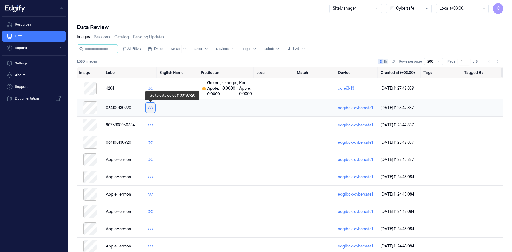
click at [151, 109] on icon at bounding box center [150, 108] width 3 height 3
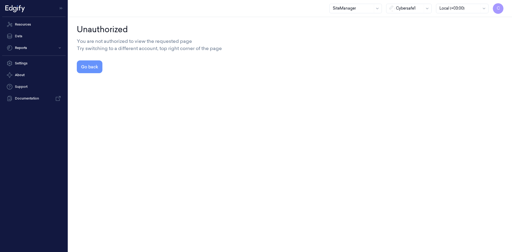
click at [87, 65] on button "Go back" at bounding box center [90, 67] width 26 height 13
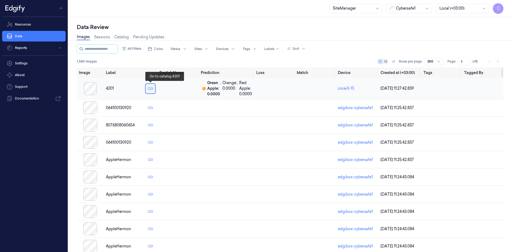
click at [149, 88] on icon at bounding box center [150, 88] width 3 height 3
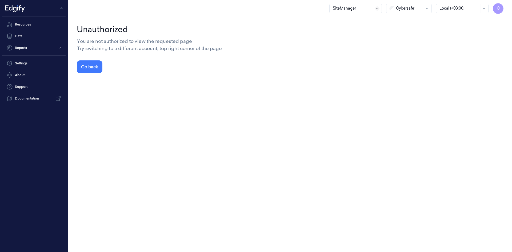
click at [377, 9] on icon at bounding box center [377, 8] width 2 height 1
click at [350, 72] on div "SuperAdmin" at bounding box center [344, 73] width 22 height 6
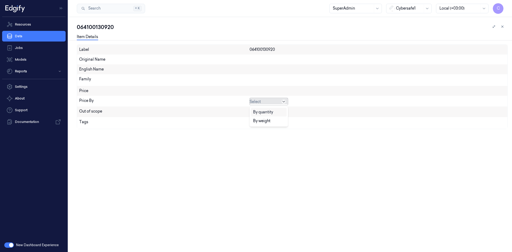
click at [284, 100] on icon at bounding box center [284, 102] width 4 height 4
click at [260, 139] on div "Label 064100130920 Original Name English Name Family Price Price By Select Out …" at bounding box center [292, 149] width 431 height 208
click at [261, 123] on div at bounding box center [268, 124] width 36 height 6
click at [262, 135] on div "1e5" at bounding box center [268, 134] width 31 height 6
click at [259, 123] on icon "Remove ,1e5" at bounding box center [259, 123] width 3 height 3
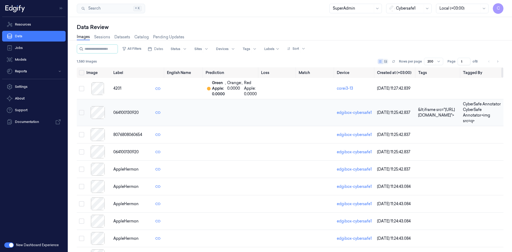
click at [83, 113] on button "Select row" at bounding box center [81, 112] width 5 height 5
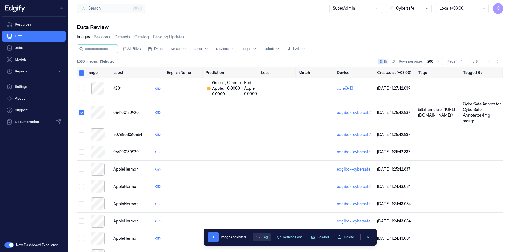
click at [262, 239] on button "Tag" at bounding box center [261, 238] width 19 height 8
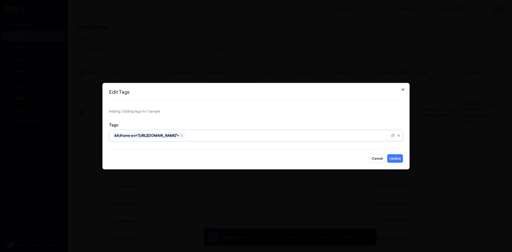
click at [403, 89] on icon "button" at bounding box center [403, 89] width 2 height 2
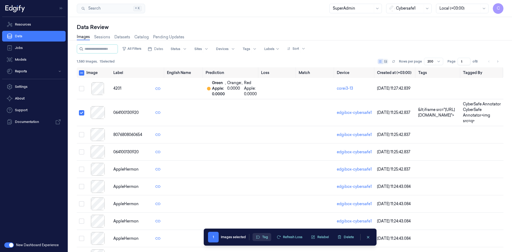
click at [263, 238] on button "Tag" at bounding box center [261, 238] width 19 height 8
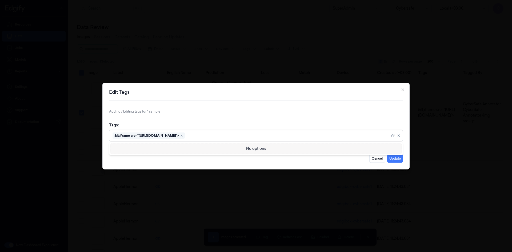
click at [120, 136] on div "&lt;iframe src="https://evil.com">" at bounding box center [146, 135] width 65 height 5
click at [404, 91] on icon "button" at bounding box center [403, 89] width 4 height 4
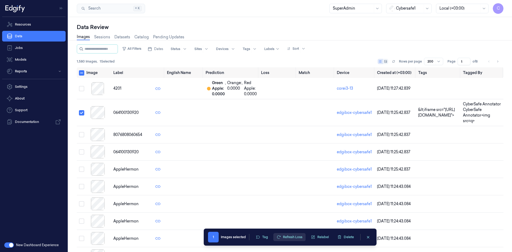
click at [294, 238] on button "Refresh Loss" at bounding box center [289, 238] width 32 height 8
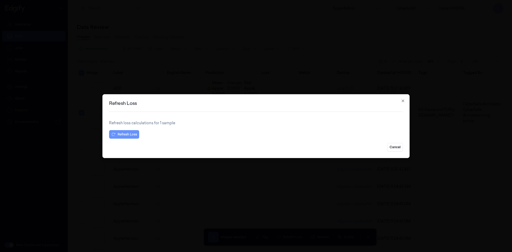
click at [122, 137] on button "Refresh Loss" at bounding box center [124, 134] width 30 height 9
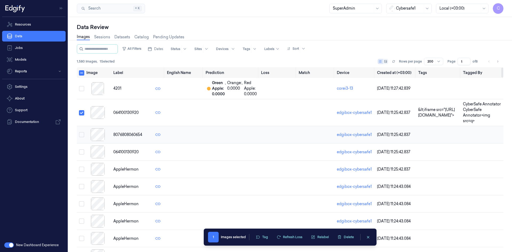
click at [82, 134] on button "Select row" at bounding box center [81, 134] width 5 height 5
click at [82, 135] on button "Select row" at bounding box center [81, 134] width 5 height 5
click at [213, 238] on span "1" at bounding box center [213, 237] width 11 height 11
click at [230, 239] on div "Images selected" at bounding box center [233, 237] width 25 height 5
click at [370, 238] on icon "clearSelection" at bounding box center [368, 238] width 4 height 4
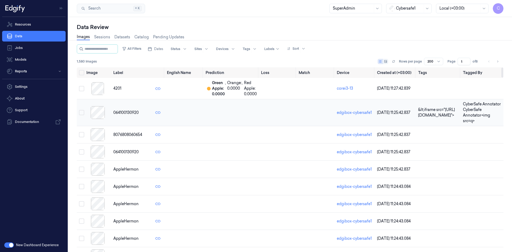
click at [83, 113] on button "Select row" at bounding box center [81, 112] width 5 height 5
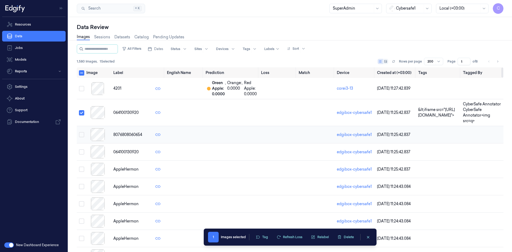
click at [82, 133] on button "Select row" at bounding box center [81, 134] width 5 height 5
click at [81, 153] on button "Select row" at bounding box center [81, 152] width 5 height 5
click at [82, 152] on button "Select row" at bounding box center [81, 152] width 5 height 5
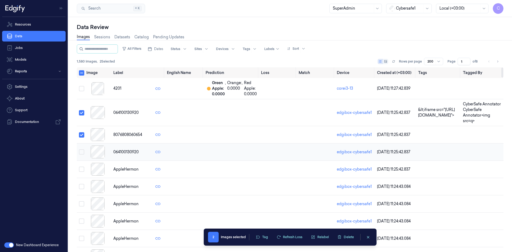
click at [82, 151] on button "Select row" at bounding box center [81, 152] width 5 height 5
click at [82, 168] on button "Select row" at bounding box center [81, 169] width 5 height 5
click at [82, 169] on button "Select row" at bounding box center [81, 169] width 5 height 5
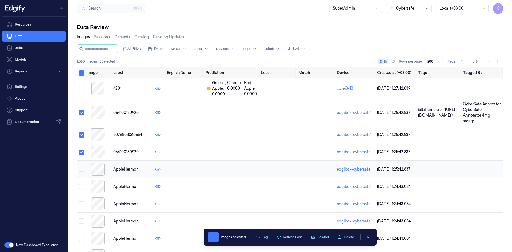
click at [82, 169] on button "Select row" at bounding box center [81, 169] width 5 height 5
click at [82, 170] on button "Select row" at bounding box center [81, 169] width 5 height 5
click at [288, 237] on button "Refresh Loss" at bounding box center [289, 238] width 32 height 8
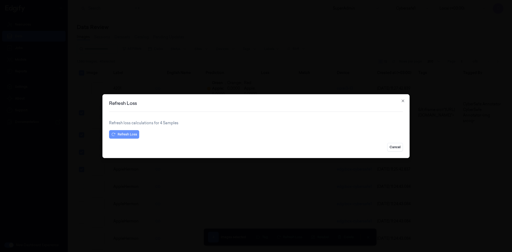
click at [124, 134] on button "Refresh Loss" at bounding box center [124, 134] width 30 height 9
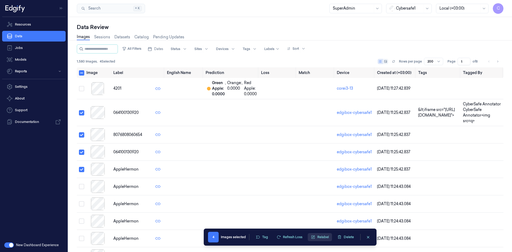
click at [320, 238] on button "Relabel" at bounding box center [320, 238] width 24 height 8
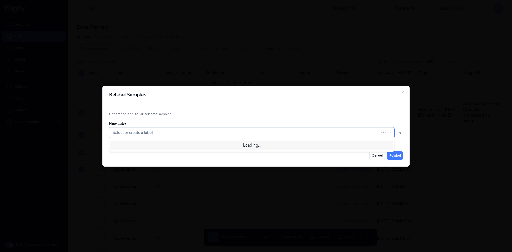
click at [142, 134] on div at bounding box center [247, 133] width 268 height 6
type input "1e99"
click at [153, 144] on div "Create "1e99"" at bounding box center [252, 145] width 278 height 6
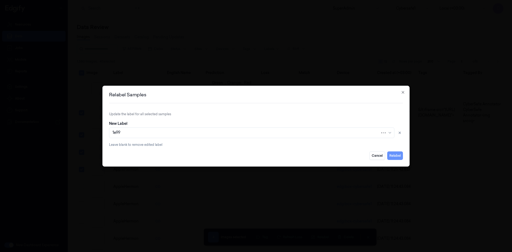
click at [394, 157] on button "Relabel" at bounding box center [395, 156] width 16 height 9
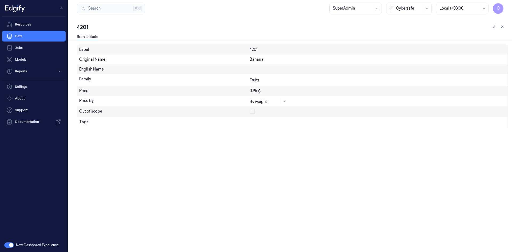
click at [249, 122] on div "Tags" at bounding box center [164, 122] width 170 height 7
click at [494, 25] on icon at bounding box center [494, 27] width 4 height 4
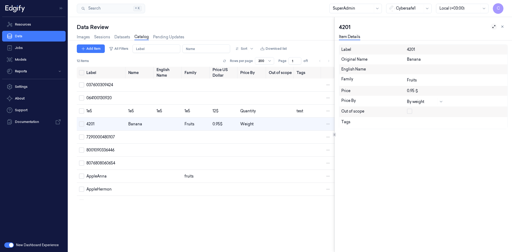
scroll to position [0, 9]
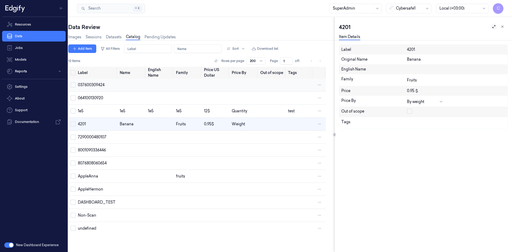
click at [96, 87] on span "037600309424" at bounding box center [91, 85] width 27 height 5
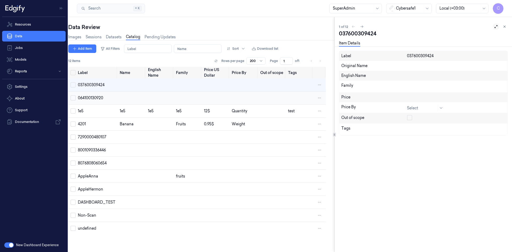
click at [98, 99] on span "064100130920" at bounding box center [90, 98] width 25 height 5
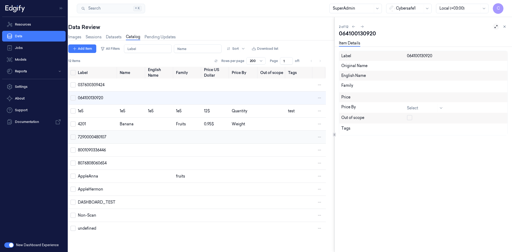
click at [98, 136] on span "7290000480107" at bounding box center [92, 137] width 29 height 5
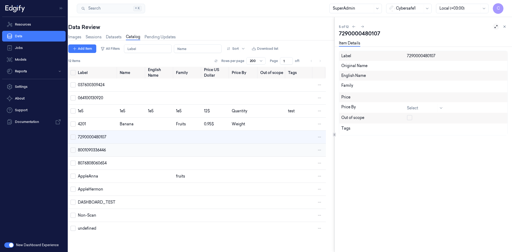
click at [101, 151] on span "8001090336446" at bounding box center [92, 150] width 28 height 5
click at [98, 98] on span "064100130920" at bounding box center [90, 98] width 25 height 5
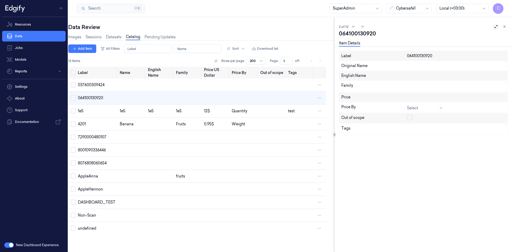
click at [427, 133] on div "Tags" at bounding box center [423, 130] width 168 height 12
click at [425, 131] on div at bounding box center [425, 130] width 36 height 6
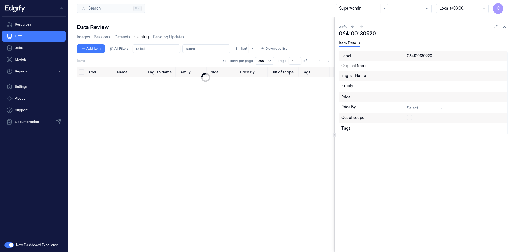
scroll to position [0, 9]
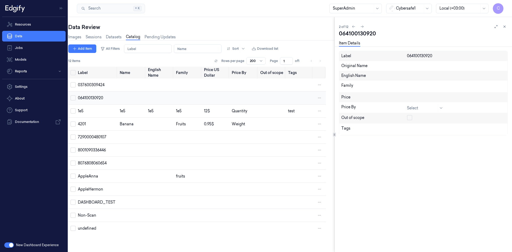
click at [90, 99] on span "064100130920" at bounding box center [90, 98] width 25 height 5
click at [505, 26] on icon at bounding box center [505, 27] width 4 height 4
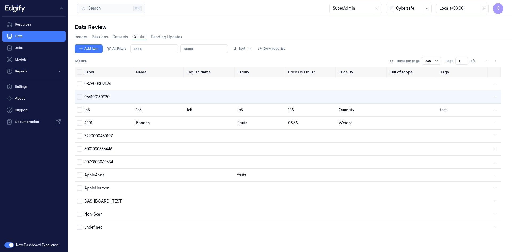
scroll to position [0, 2]
click at [88, 122] on span "4201" at bounding box center [88, 123] width 8 height 5
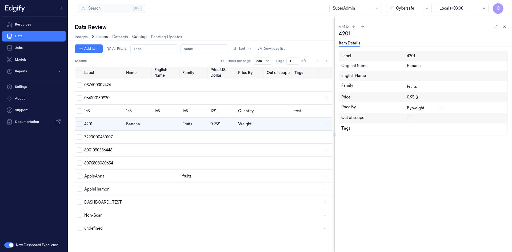
click at [97, 38] on link "Sessions" at bounding box center [100, 37] width 16 height 6
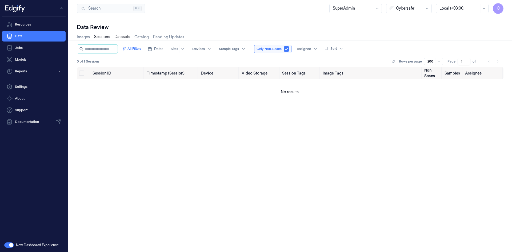
click at [126, 37] on link "Datasets" at bounding box center [122, 37] width 16 height 6
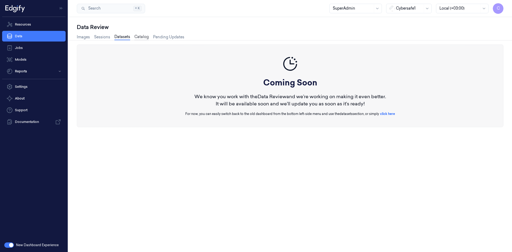
click at [141, 37] on link "Catalog" at bounding box center [141, 37] width 14 height 6
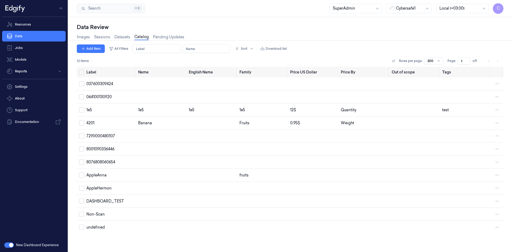
click at [9, 247] on button "button" at bounding box center [9, 245] width 10 height 5
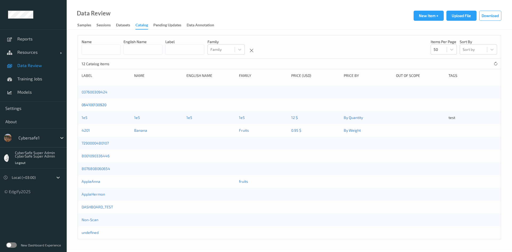
click at [97, 107] on link "064100130920" at bounding box center [94, 105] width 25 height 5
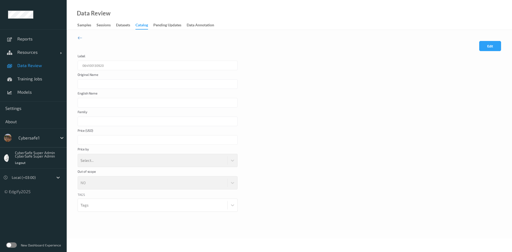
click at [231, 183] on div "NO" at bounding box center [158, 183] width 160 height 13
click at [217, 159] on div "Select..." at bounding box center [158, 160] width 160 height 13
click at [79, 38] on icon at bounding box center [80, 38] width 5 height 6
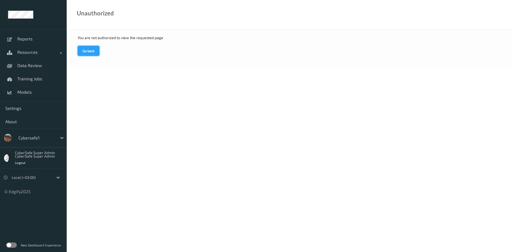
click at [86, 50] on button "Go back" at bounding box center [89, 51] width 22 height 10
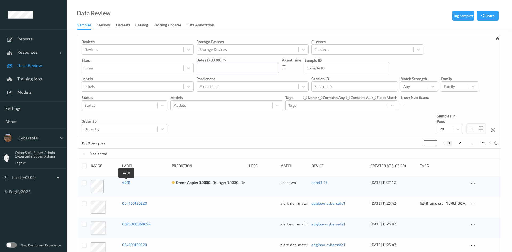
click at [126, 183] on link "4201" at bounding box center [126, 183] width 8 height 5
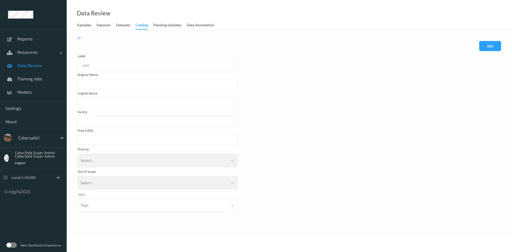
type input "Banana"
type input "Fruits"
type input "****"
click at [79, 37] on icon at bounding box center [80, 38] width 5 height 6
type input "Banana"
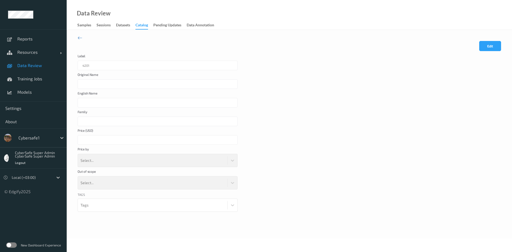
type input "Fruits"
type input "****"
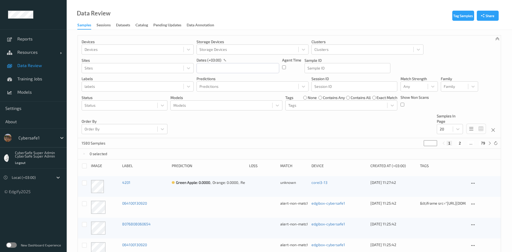
click at [388, 183] on div "27/08/2025 11:27:42" at bounding box center [393, 182] width 46 height 5
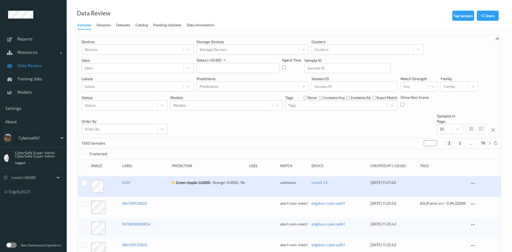
click at [388, 183] on div "27/08/2025 11:27:42" at bounding box center [393, 182] width 46 height 5
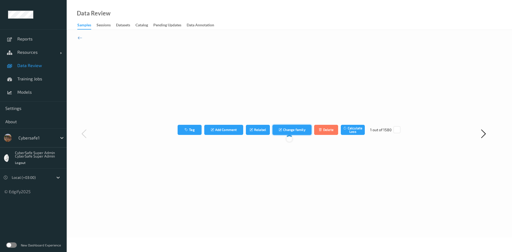
click at [294, 131] on button "Change family" at bounding box center [291, 130] width 39 height 10
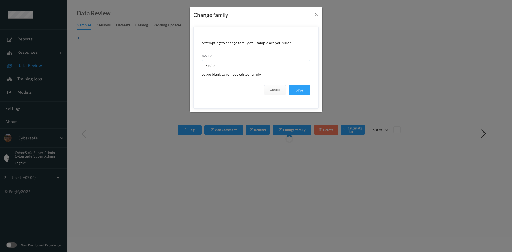
click at [234, 63] on input "Fruits" at bounding box center [256, 65] width 109 height 10
click at [318, 14] on button "Close" at bounding box center [316, 14] width 7 height 7
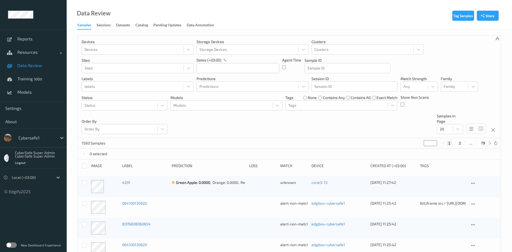
click at [12, 246] on label at bounding box center [11, 245] width 11 height 5
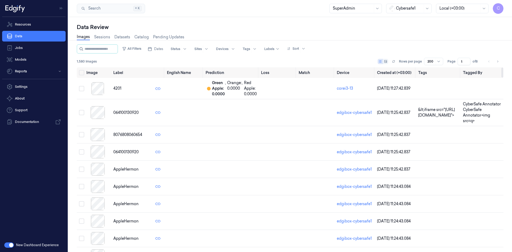
drag, startPoint x: 503, startPoint y: 90, endPoint x: 475, endPoint y: 64, distance: 37.8
click at [501, 68] on div at bounding box center [502, 73] width 2 height 10
click at [81, 114] on button "Select row" at bounding box center [81, 112] width 5 height 5
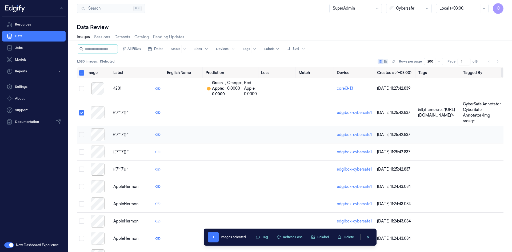
click at [82, 136] on button "Select row" at bounding box center [81, 134] width 5 height 5
click at [83, 151] on button "Select row" at bounding box center [81, 152] width 5 height 5
click at [83, 168] on button "Select row" at bounding box center [81, 169] width 5 height 5
click at [322, 239] on button "Relabel" at bounding box center [320, 238] width 24 height 8
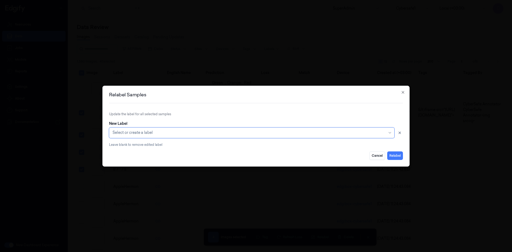
click at [145, 135] on div at bounding box center [250, 133] width 274 height 6
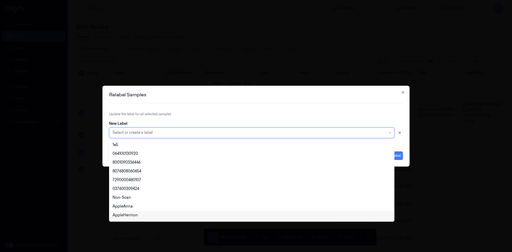
click at [137, 213] on div "AppleHermon" at bounding box center [125, 216] width 25 height 6
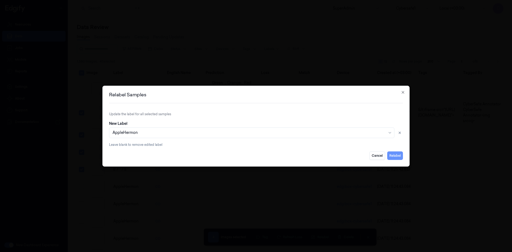
click at [392, 158] on button "Relabel" at bounding box center [395, 156] width 16 height 9
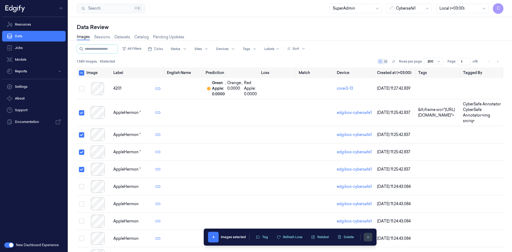
click at [368, 239] on icon "clearSelection" at bounding box center [368, 238] width 4 height 4
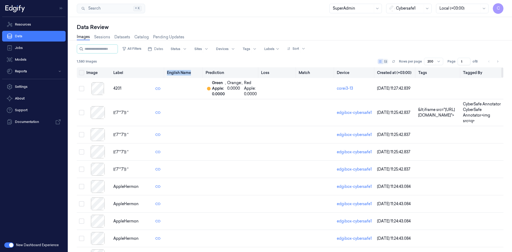
drag, startPoint x: 193, startPoint y: 72, endPoint x: 166, endPoint y: 73, distance: 26.2
click at [166, 73] on th "English Name" at bounding box center [184, 72] width 39 height 11
copy th "English Name"
click at [276, 112] on td at bounding box center [277, 112] width 37 height 27
click at [83, 135] on button "Select row" at bounding box center [81, 134] width 5 height 5
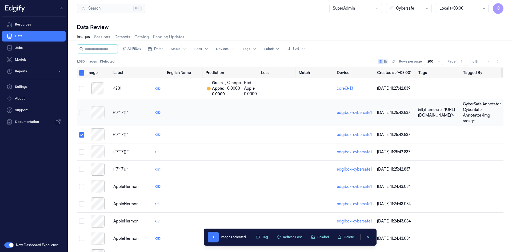
click at [83, 112] on button "Select row" at bounding box center [81, 112] width 5 height 5
click at [82, 154] on button "Select row" at bounding box center [81, 152] width 5 height 5
click at [83, 169] on button "Select row" at bounding box center [81, 169] width 5 height 5
click at [83, 183] on td at bounding box center [80, 186] width 7 height 17
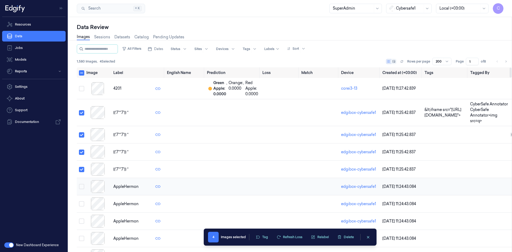
click at [83, 185] on tr "AppleHermon edgibox-cybersafe1 27/08/2025 11:24:43.084" at bounding box center [294, 186] width 435 height 17
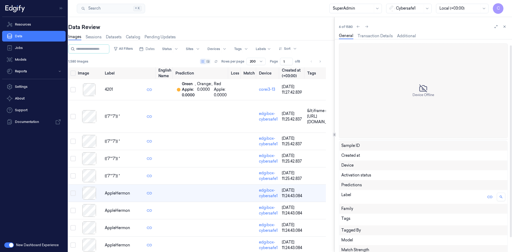
scroll to position [23, 0]
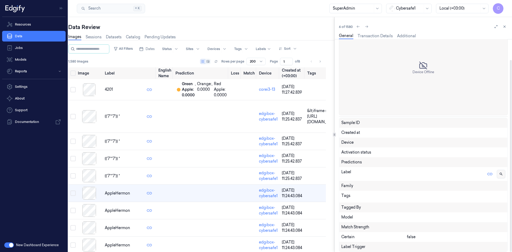
click at [500, 174] on icon at bounding box center [501, 174] width 3 height 3
click at [490, 174] on line at bounding box center [490, 174] width 2 height 0
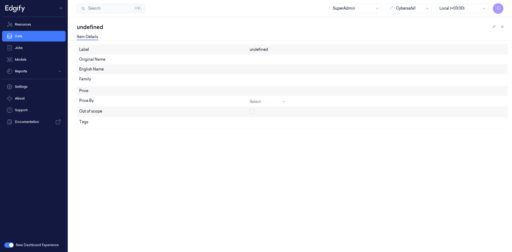
click at [261, 50] on div "undefined" at bounding box center [378, 50] width 256 height 6
click at [278, 102] on div at bounding box center [265, 102] width 30 height 6
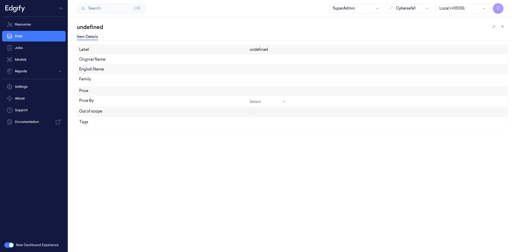
drag, startPoint x: 254, startPoint y: 127, endPoint x: 252, endPoint y: 131, distance: 4.2
click at [253, 130] on div "Label undefined Original Name English Name Family Price Price By Select Out of …" at bounding box center [292, 149] width 431 height 208
drag, startPoint x: 157, startPoint y: 101, endPoint x: 201, endPoint y: 83, distance: 47.2
click at [157, 100] on div "Price By" at bounding box center [164, 101] width 170 height 6
drag, startPoint x: 201, startPoint y: 83, endPoint x: 246, endPoint y: 70, distance: 47.6
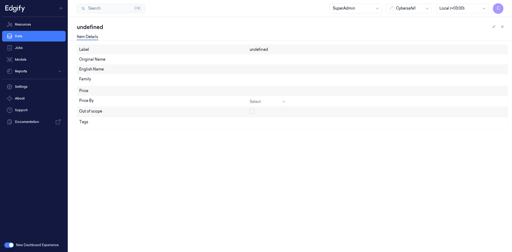
click at [217, 83] on div "Family" at bounding box center [164, 80] width 170 height 7
drag, startPoint x: 246, startPoint y: 70, endPoint x: 252, endPoint y: 59, distance: 12.8
click at [247, 69] on div "English Name" at bounding box center [164, 70] width 170 height 6
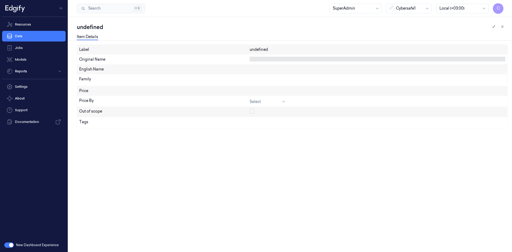
drag, startPoint x: 252, startPoint y: 59, endPoint x: 255, endPoint y: 51, distance: 7.9
click at [252, 58] on div at bounding box center [378, 59] width 256 height 5
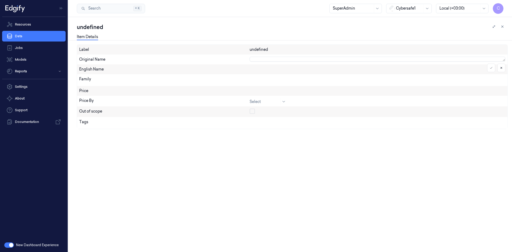
drag, startPoint x: 255, startPoint y: 51, endPoint x: 228, endPoint y: 53, distance: 26.7
click at [248, 55] on div "Label undefined Original Name English Name Family Price Price By Select Out of …" at bounding box center [292, 87] width 431 height 85
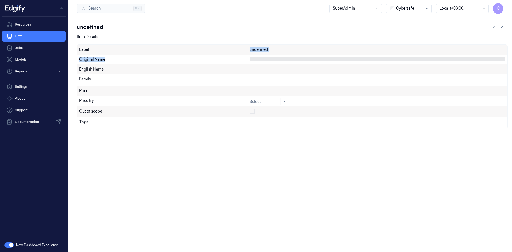
click at [217, 57] on div "Label undefined Original Name English Name Family Price Price By Select Out of …" at bounding box center [292, 87] width 431 height 85
drag, startPoint x: 188, startPoint y: 53, endPoint x: 203, endPoint y: 57, distance: 16.1
click at [189, 54] on div "Label undefined" at bounding box center [292, 50] width 430 height 10
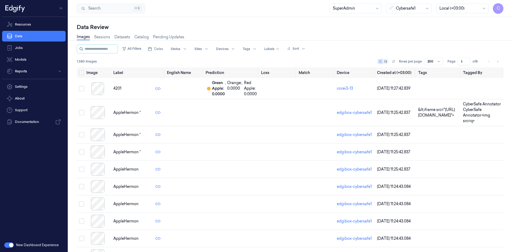
click at [414, 10] on div at bounding box center [409, 9] width 27 height 6
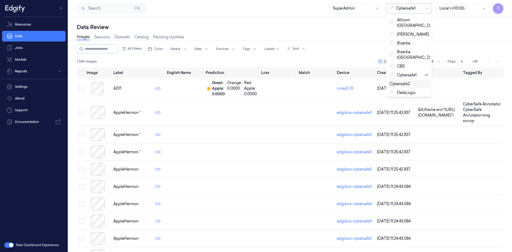
click at [406, 81] on div "Cybersafe2" at bounding box center [400, 84] width 20 height 6
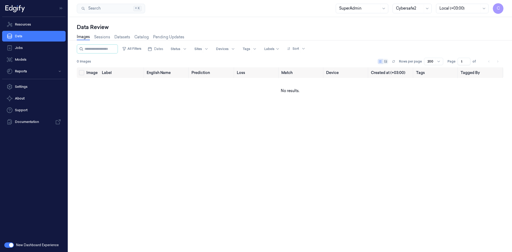
click at [423, 5] on div "Cybersafe2" at bounding box center [411, 9] width 39 height 10
click at [415, 73] on div "Cybersafe1" at bounding box center [412, 75] width 37 height 9
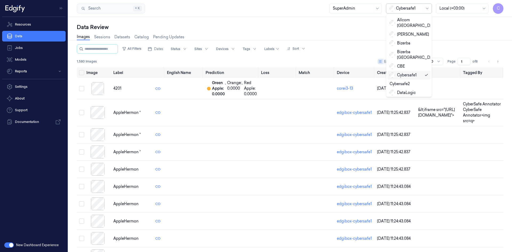
click at [414, 11] on div at bounding box center [409, 9] width 27 height 6
click at [427, 9] on icon at bounding box center [427, 8] width 4 height 4
click at [426, 8] on icon at bounding box center [427, 8] width 4 height 4
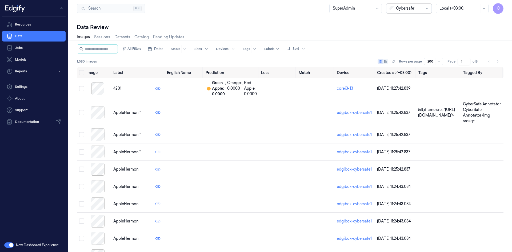
click at [424, 9] on div at bounding box center [427, 8] width 7 height 9
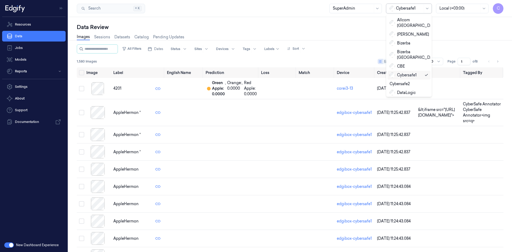
click at [424, 9] on span at bounding box center [424, 8] width 0 height 9
click at [423, 9] on div "Cybersafe1" at bounding box center [409, 9] width 46 height 10
click at [408, 81] on div "Cybersafe2" at bounding box center [400, 84] width 20 height 6
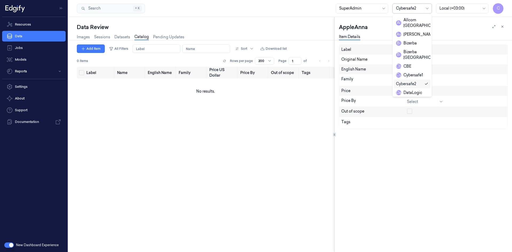
click at [408, 8] on div at bounding box center [409, 9] width 27 height 6
click at [414, 73] on div "Cybersafe1" at bounding box center [409, 76] width 27 height 6
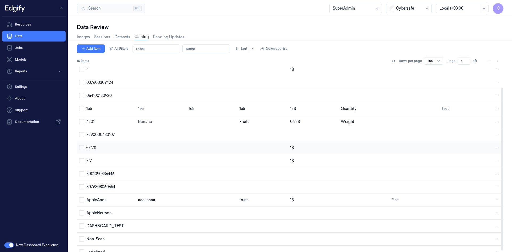
scroll to position [25, 0]
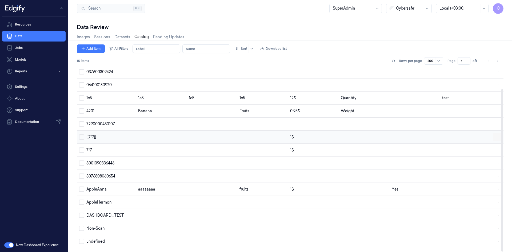
click at [496, 138] on html "C Resources Data Jobs Models Reports Settings About Support Documentation New D…" at bounding box center [256, 126] width 512 height 252
click at [471, 137] on span "Remove" at bounding box center [470, 137] width 15 height 5
